Goal: Register for event/course

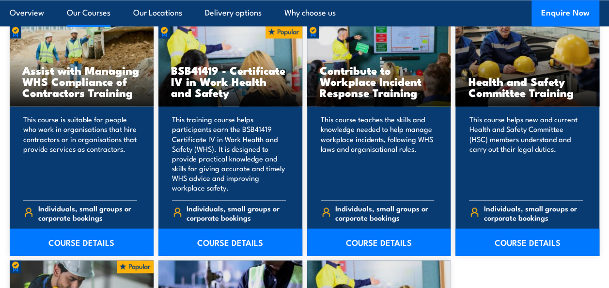
scroll to position [782, 0]
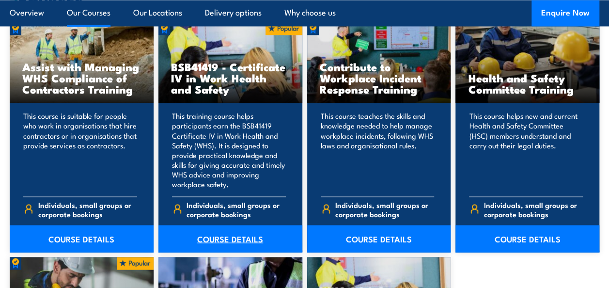
click at [231, 237] on link "COURSE DETAILS" at bounding box center [230, 238] width 144 height 27
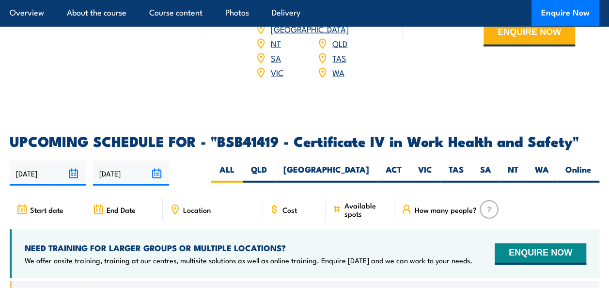
scroll to position [3033, 0]
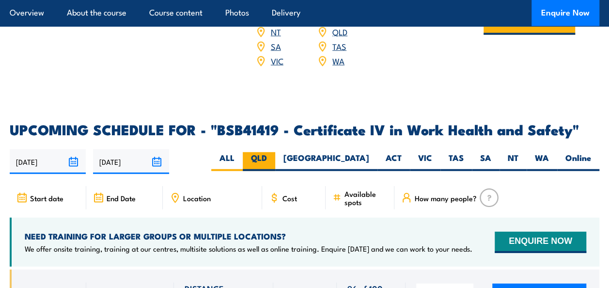
click at [275, 152] on label "QLD" at bounding box center [259, 161] width 32 height 19
click at [273, 152] on input "QLD" at bounding box center [270, 155] width 6 height 6
radio input "true"
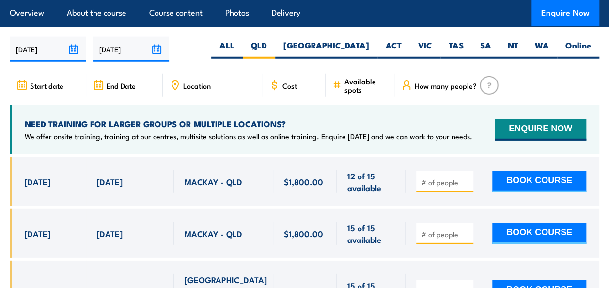
scroll to position [3144, 0]
